Goal: Find specific page/section: Find specific page/section

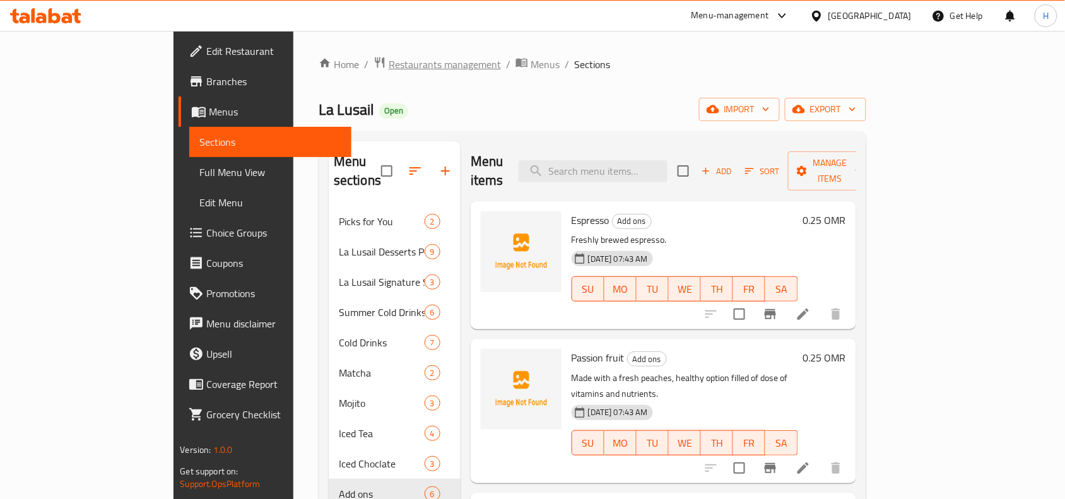
click at [389, 64] on span "Restaurants management" at bounding box center [445, 64] width 112 height 15
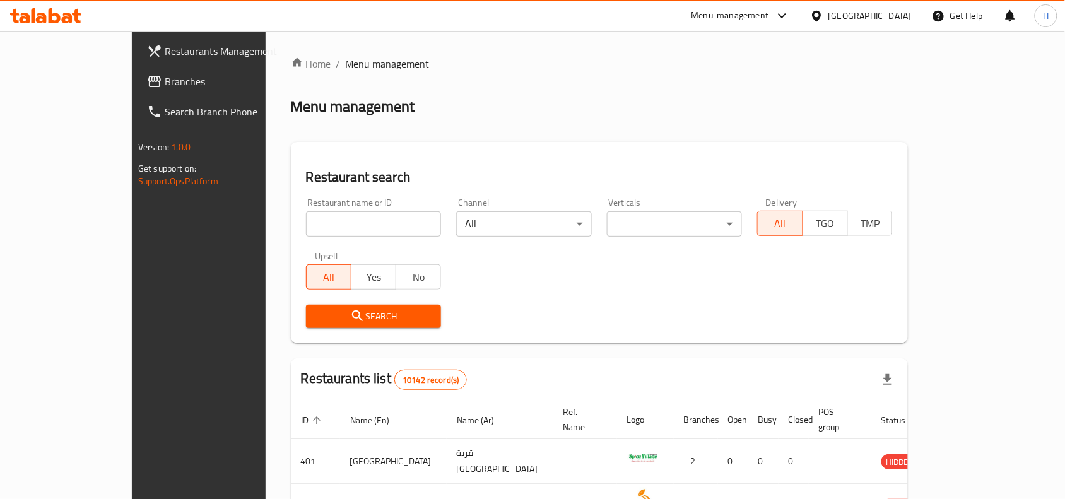
click at [306, 218] on input "search" at bounding box center [374, 223] width 136 height 25
paste input "662107"
type input "662107"
click button "Search" at bounding box center [374, 316] width 136 height 23
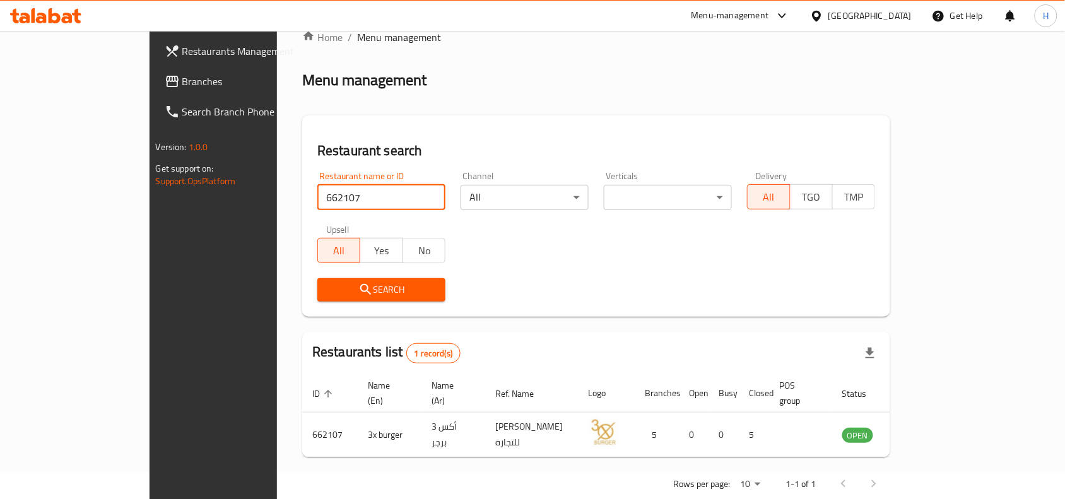
scroll to position [39, 0]
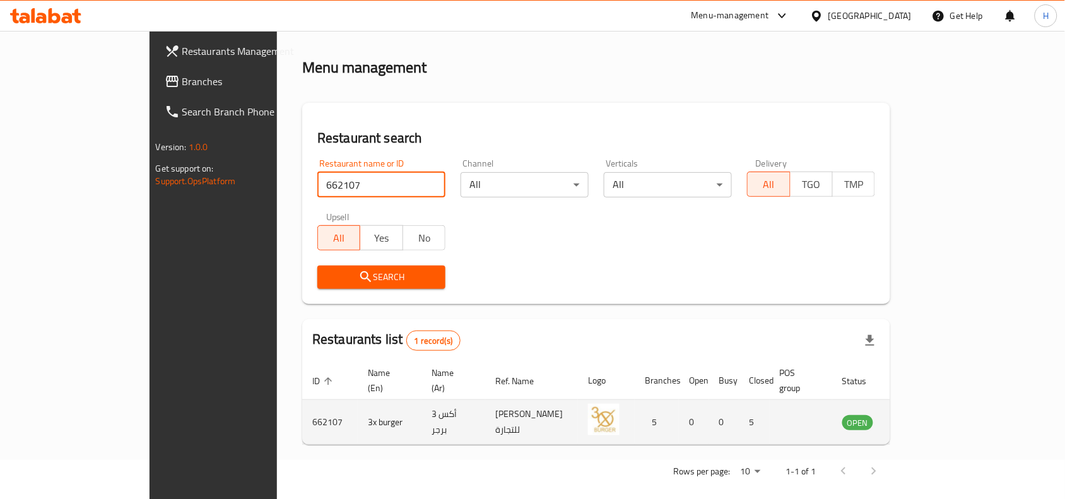
click at [923, 418] on icon "enhanced table" at bounding box center [916, 423] width 14 height 11
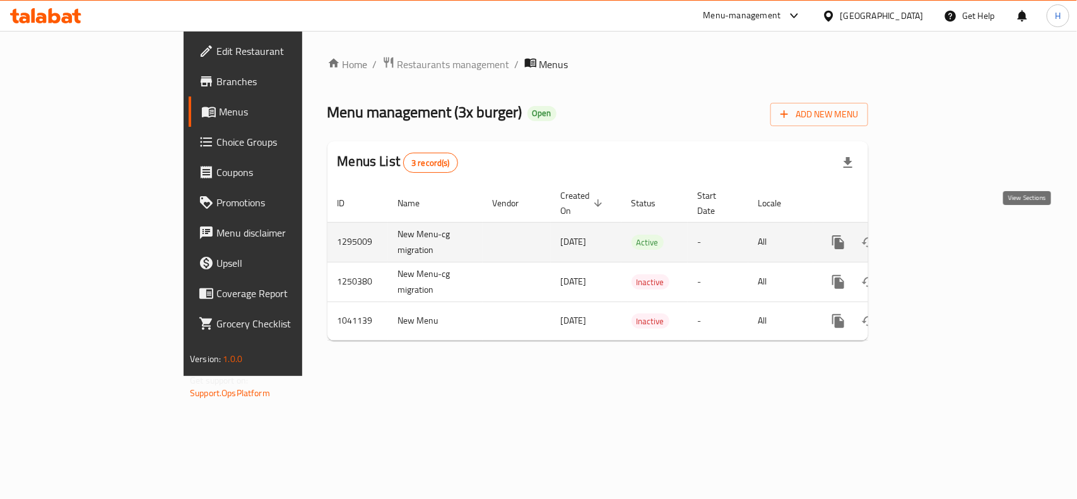
click at [937, 235] on icon "enhanced table" at bounding box center [929, 242] width 15 height 15
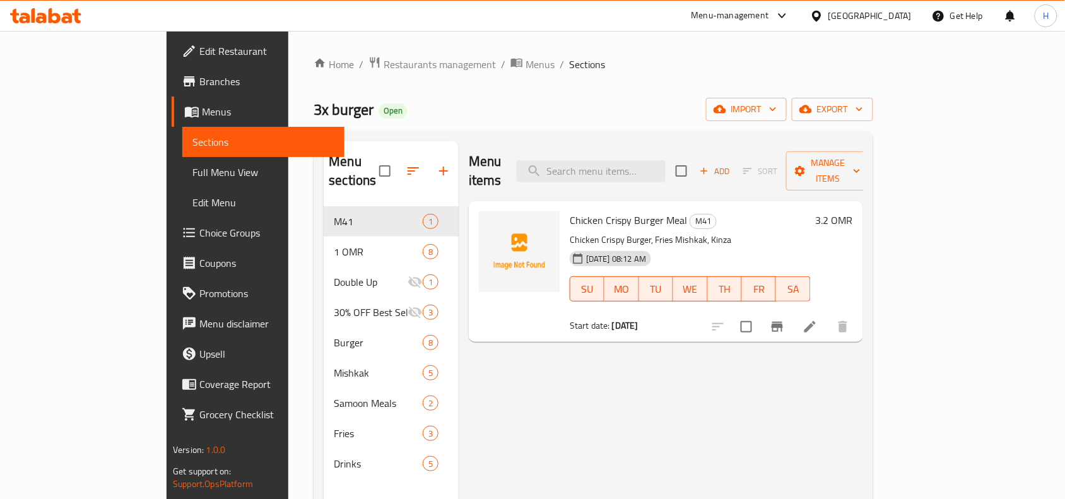
click at [199, 83] on span "Branches" at bounding box center [266, 81] width 135 height 15
